Goal: Transaction & Acquisition: Purchase product/service

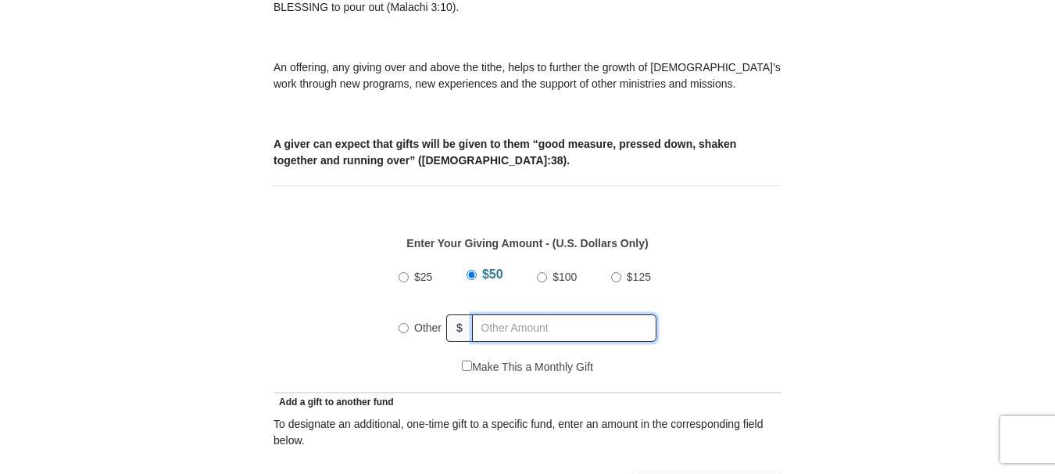
radio input "true"
click at [548, 314] on input "text" at bounding box center [566, 327] width 179 height 27
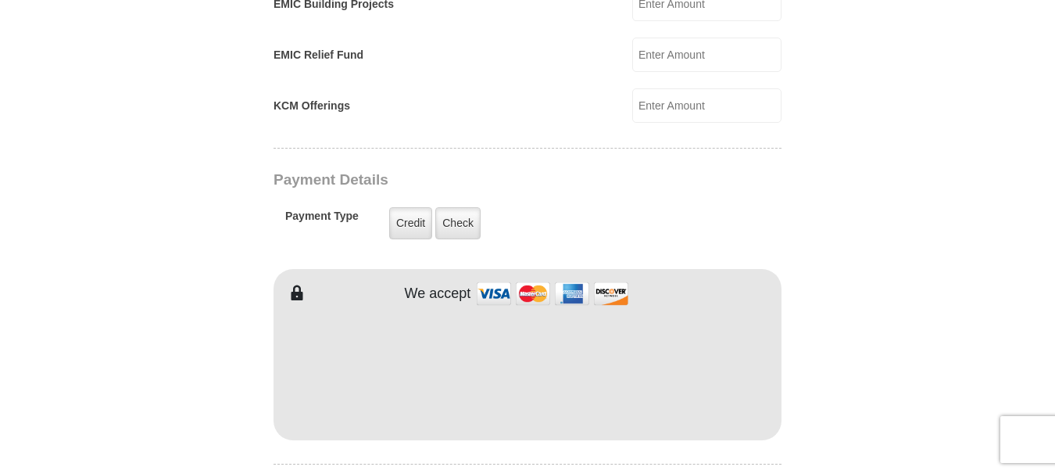
scroll to position [1172, 0]
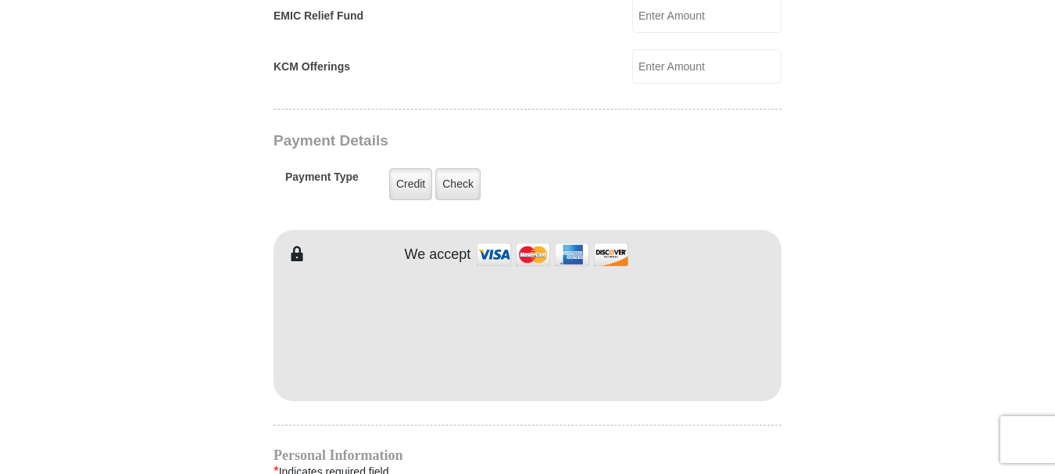
type input "400"
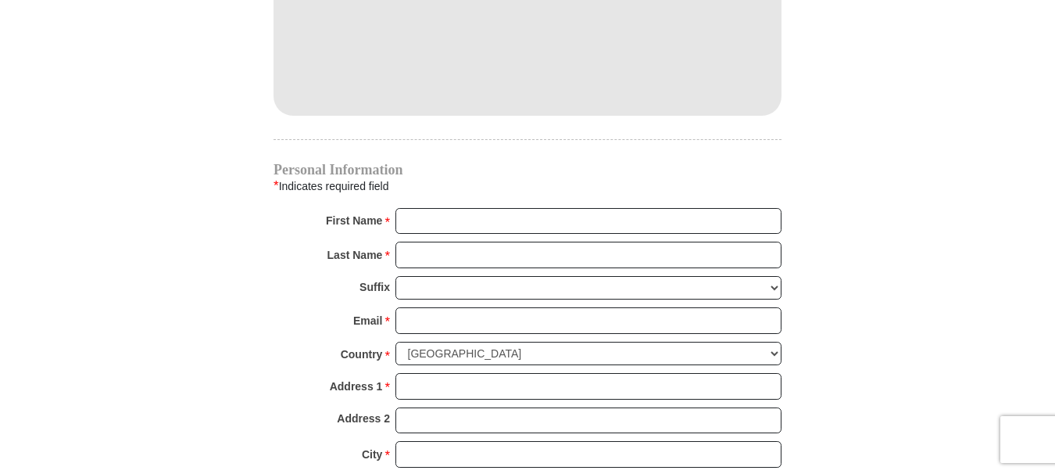
scroll to position [1485, 0]
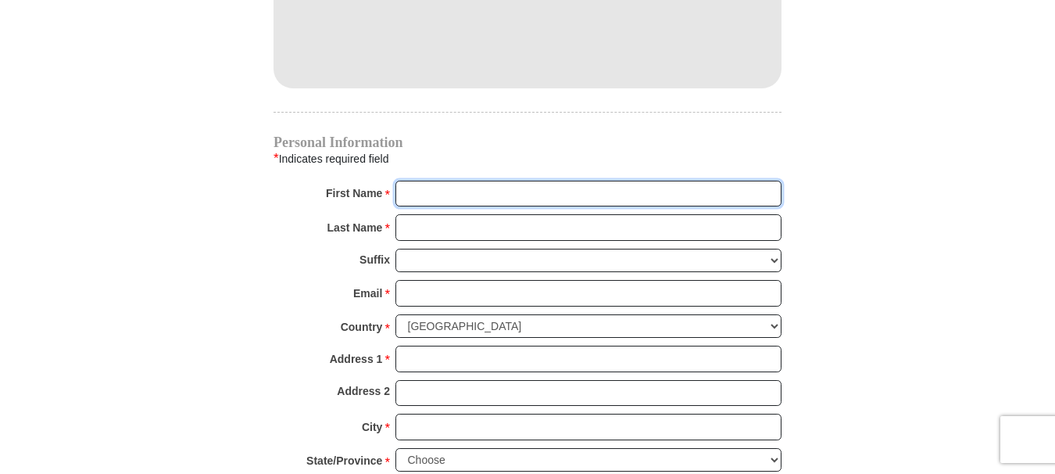
click at [464, 181] on input "First Name *" at bounding box center [588, 194] width 386 height 27
type input "Amay and [DEMOGRAPHIC_DATA]"
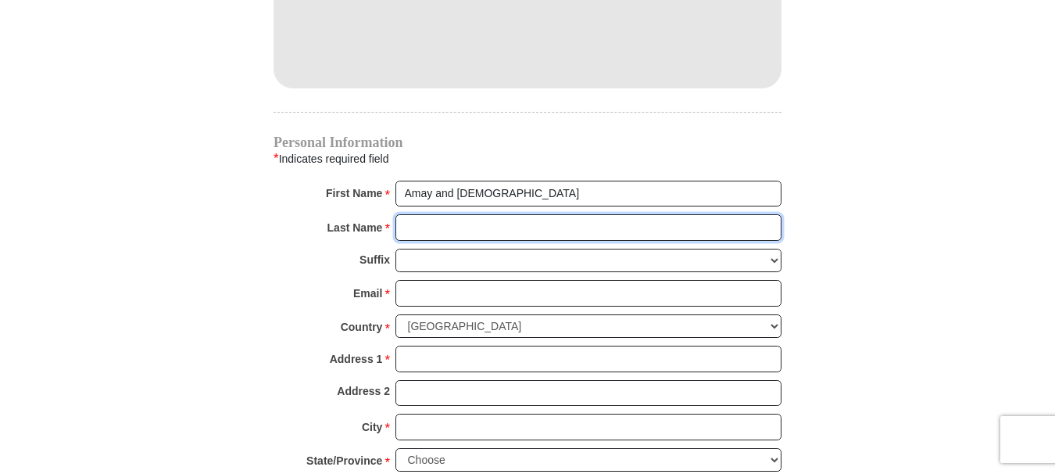
click at [501, 214] on input "Last Name *" at bounding box center [588, 227] width 386 height 27
type input "[PERSON_NAME]"
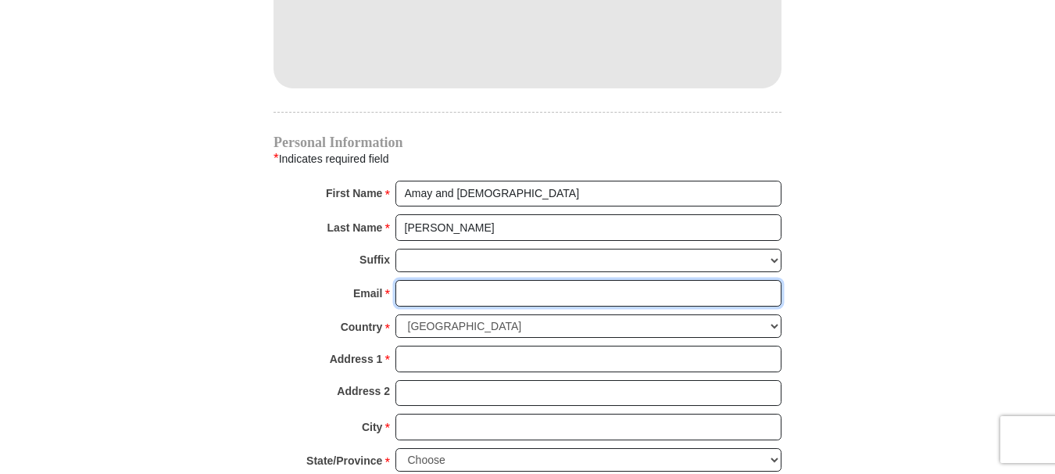
type input "[EMAIL_ADDRESS][DOMAIN_NAME]"
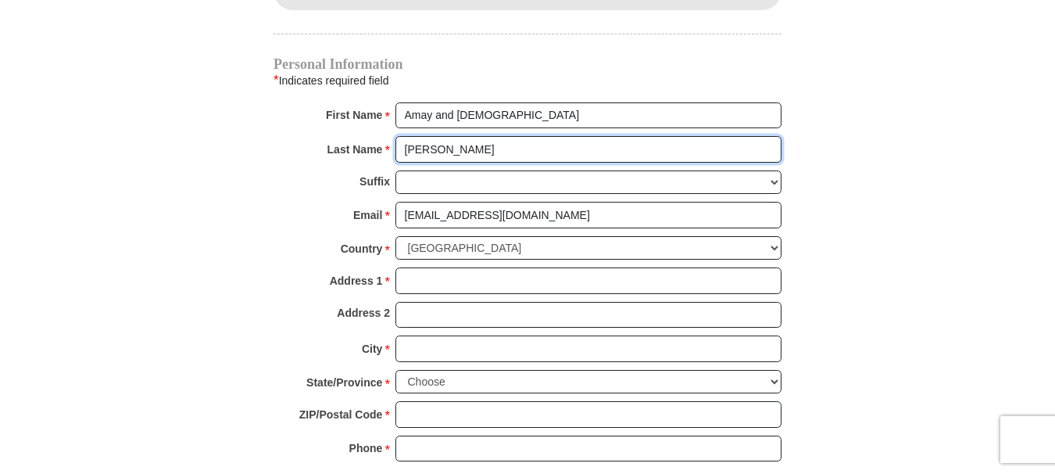
scroll to position [1641, 0]
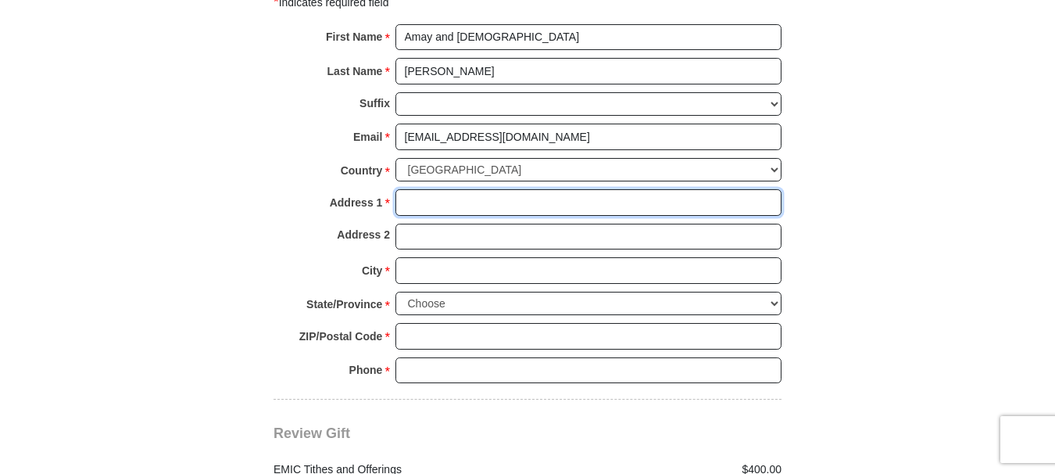
click at [456, 189] on input "Address 1 *" at bounding box center [588, 202] width 386 height 27
type input "[STREET_ADDRESS]"
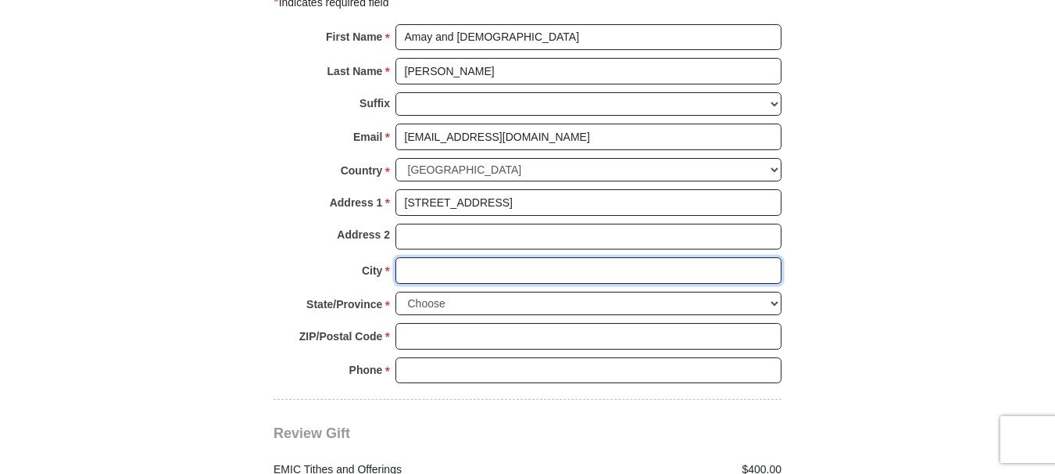
click at [459, 257] on input "City *" at bounding box center [588, 270] width 386 height 27
type input "[GEOGRAPHIC_DATA]"
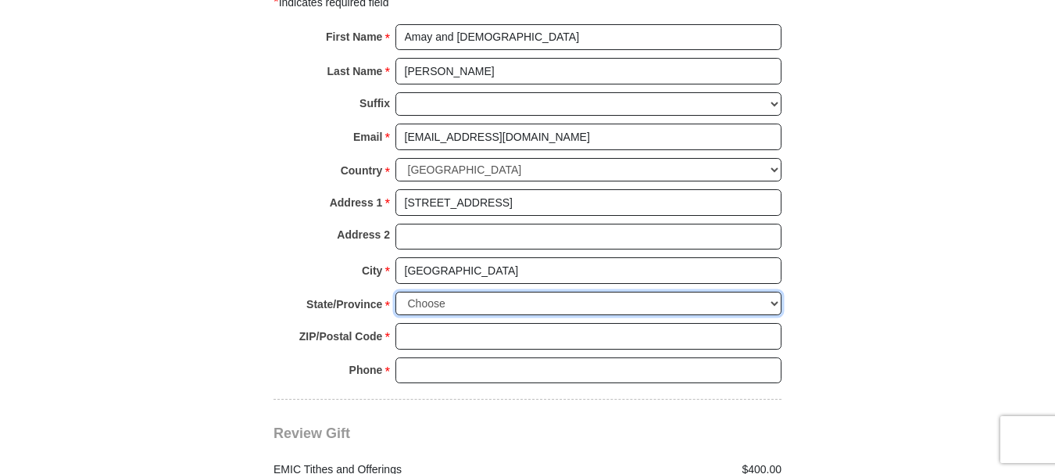
click at [775, 292] on select "Choose [US_STATE] [US_STATE] [US_STATE] [US_STATE] [US_STATE] Armed Forces Amer…" at bounding box center [588, 304] width 386 height 24
select select "FL"
click at [395, 292] on select "Choose [US_STATE] [US_STATE] [US_STATE] [US_STATE] [US_STATE] Armed Forces Amer…" at bounding box center [588, 304] width 386 height 24
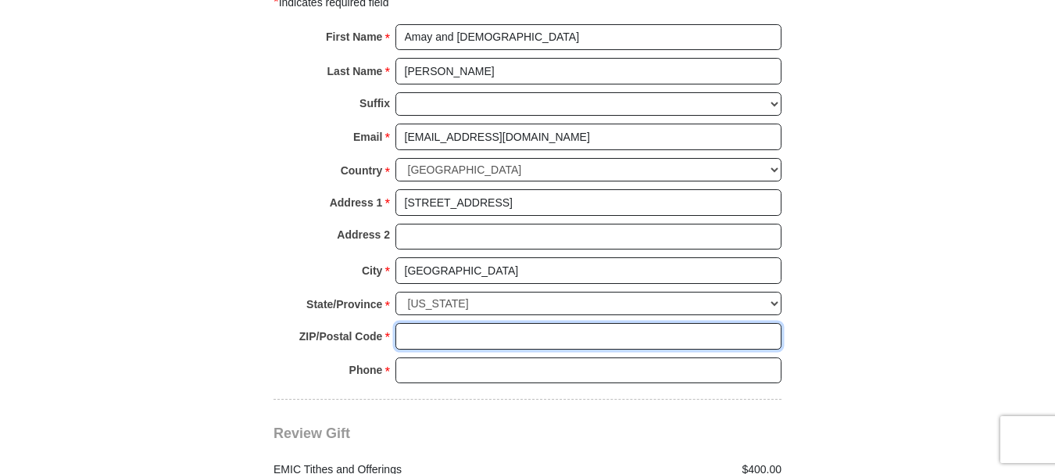
click at [452, 323] on input "ZIP/Postal Code *" at bounding box center [588, 336] width 386 height 27
type input "32258"
click at [474, 357] on input "Phone * *" at bounding box center [588, 370] width 386 height 27
type input "9046736456"
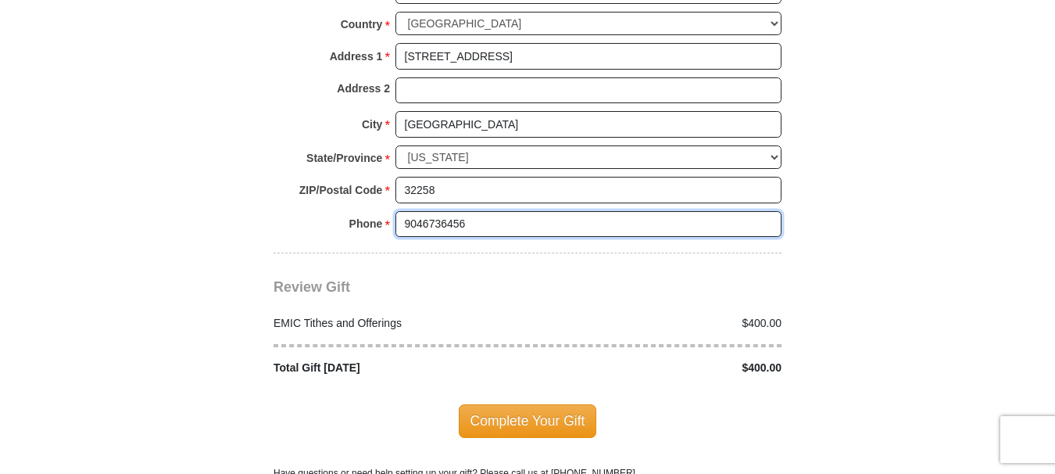
scroll to position [1797, 0]
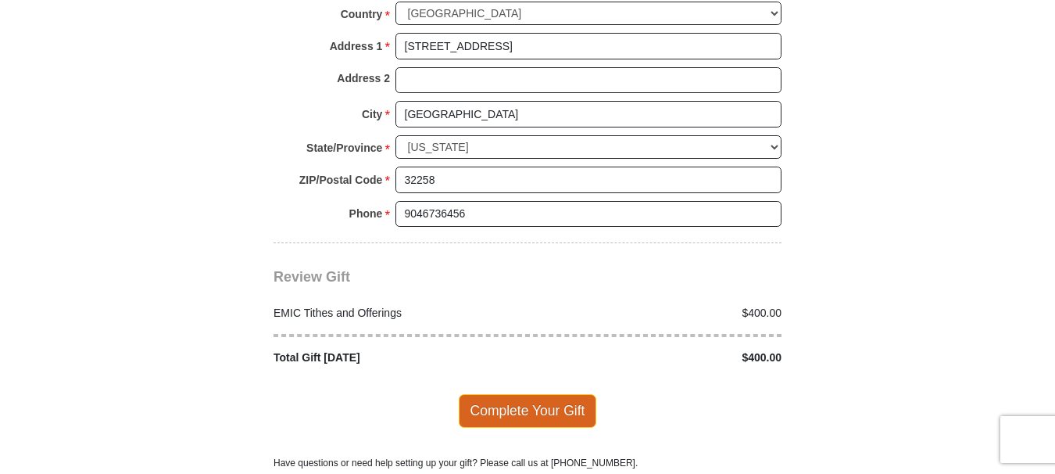
click at [548, 394] on span "Complete Your Gift" at bounding box center [528, 410] width 138 height 33
